Goal: Task Accomplishment & Management: Manage account settings

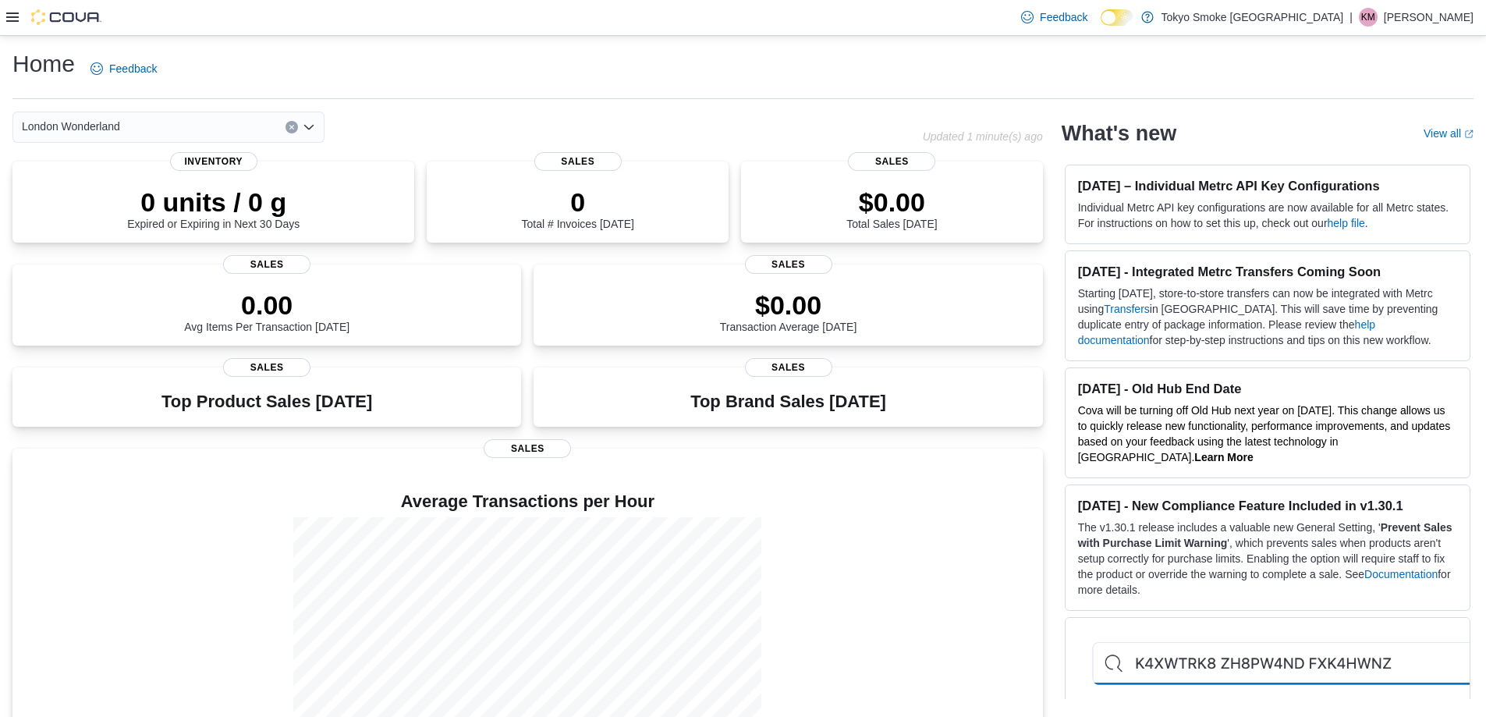
click at [1407, 14] on p "[PERSON_NAME]" at bounding box center [1428, 17] width 90 height 19
click at [1389, 147] on span "Sign Out" at bounding box center [1373, 152] width 42 height 16
